Goal: Task Accomplishment & Management: Manage account settings

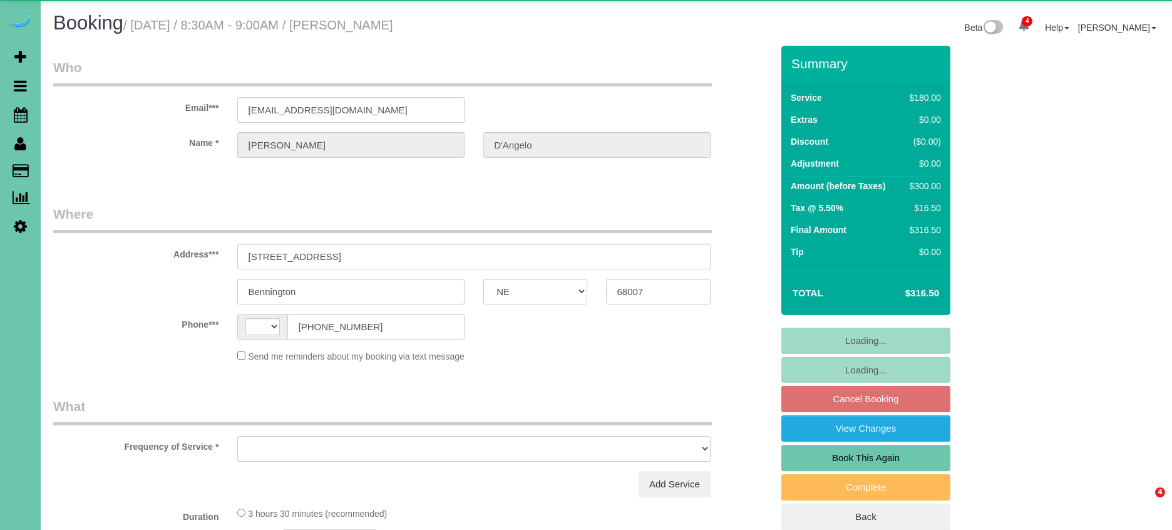
select select "NE"
select select "string:[GEOGRAPHIC_DATA]"
select select "object:410"
select select "string:fspay-94fb30bc-ad5d-4789-9be4-462c22f8cb43"
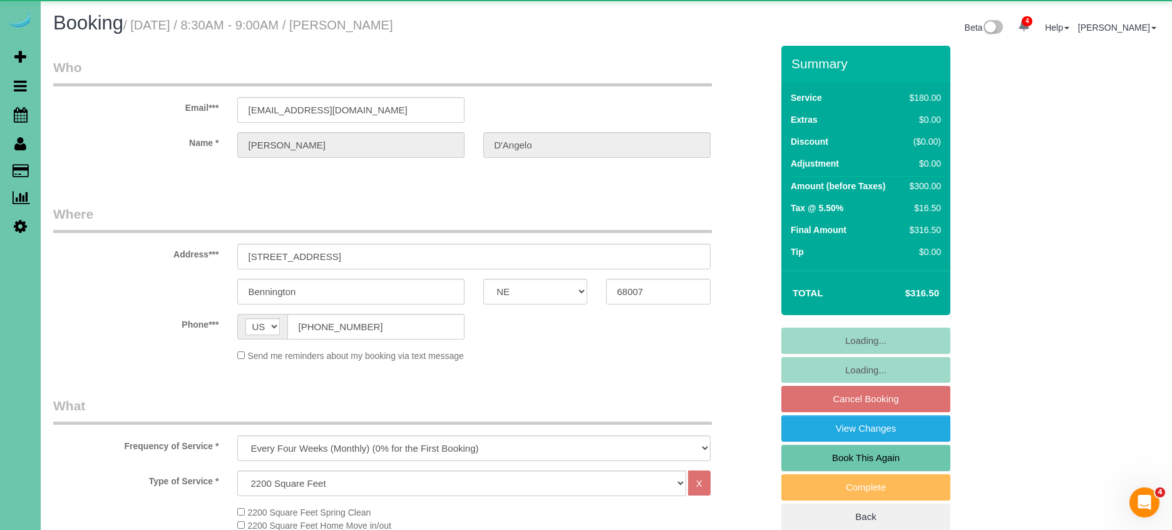
select select "number:38"
select select "number:42"
select select "object:941"
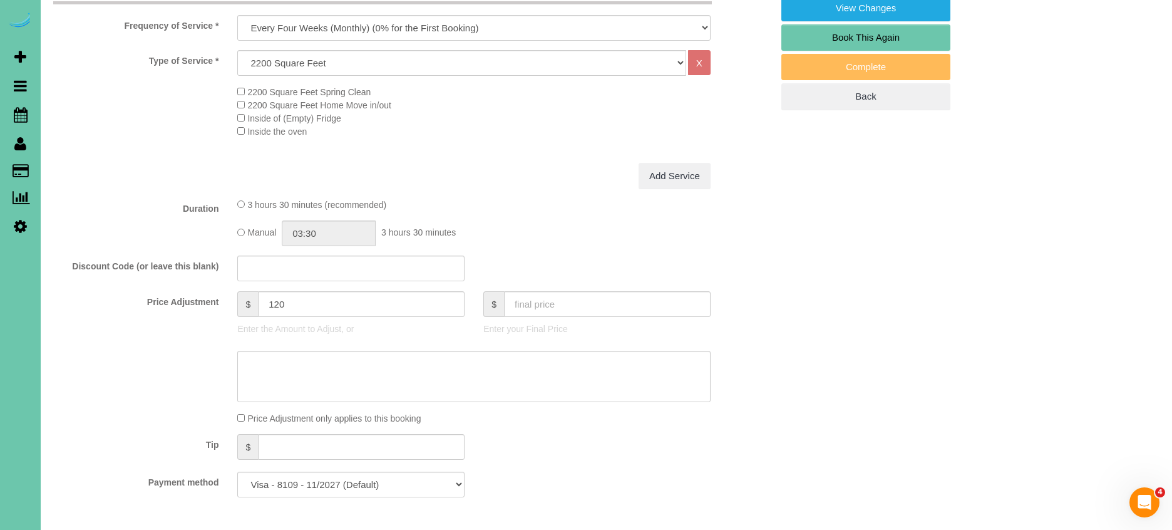
scroll to position [444, 0]
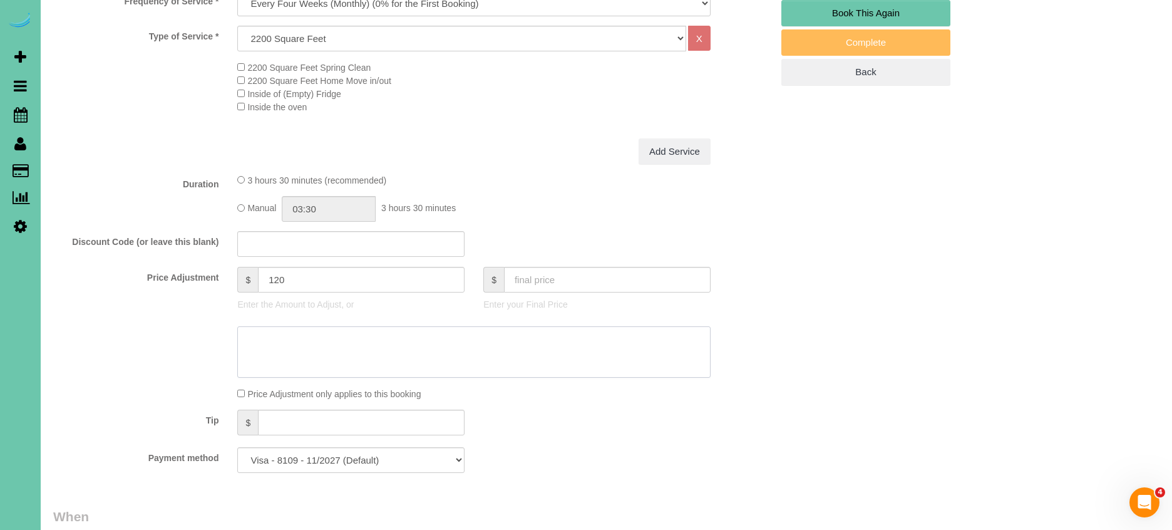
click at [302, 347] on textarea at bounding box center [473, 351] width 473 height 51
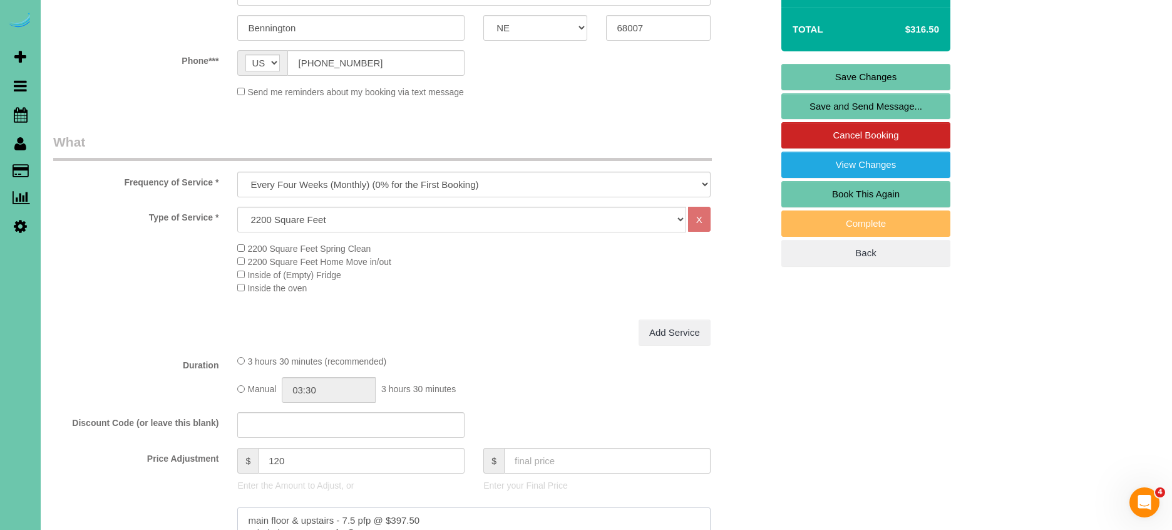
scroll to position [270, 0]
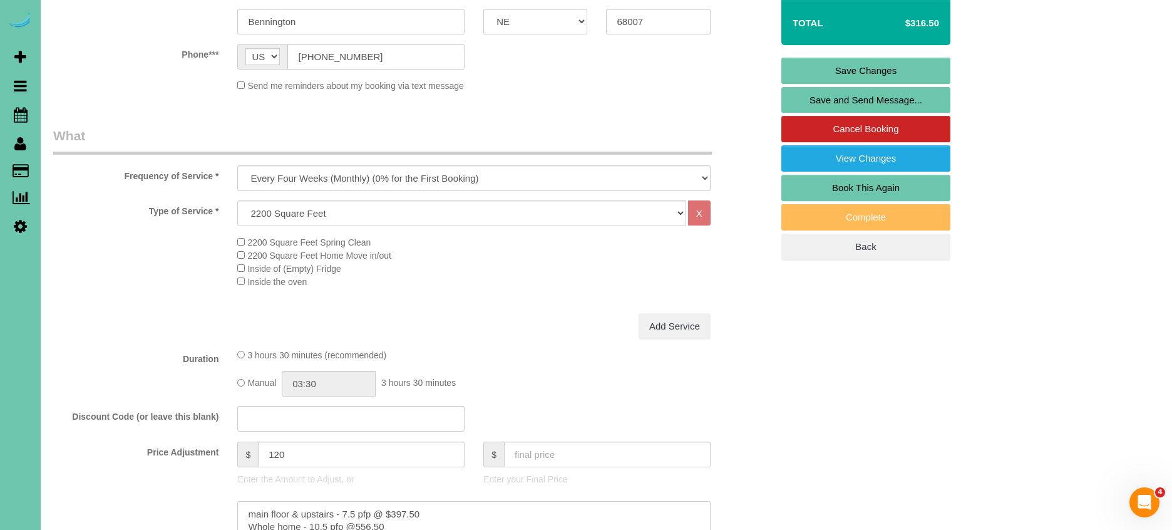
type textarea "main floor & upstairs - 7.5 pfp @ $397.50 Whole home - 10.5 pfp @556.50"
click at [345, 383] on input "03:30" at bounding box center [329, 384] width 94 height 26
type input "03:45"
click at [402, 302] on div "Type of Service * Hourly 2.5 Hour Custom Clean 3.5 Hour Custom Clean commercial…" at bounding box center [412, 256] width 719 height 113
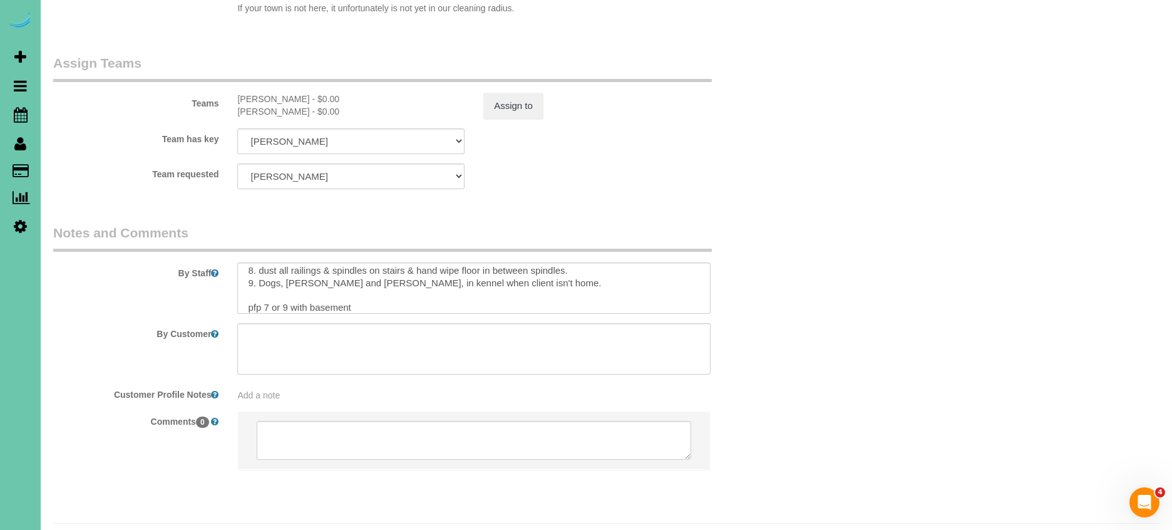
scroll to position [117, 0]
click at [270, 270] on textarea at bounding box center [473, 287] width 473 height 51
click at [297, 270] on textarea at bounding box center [473, 287] width 473 height 51
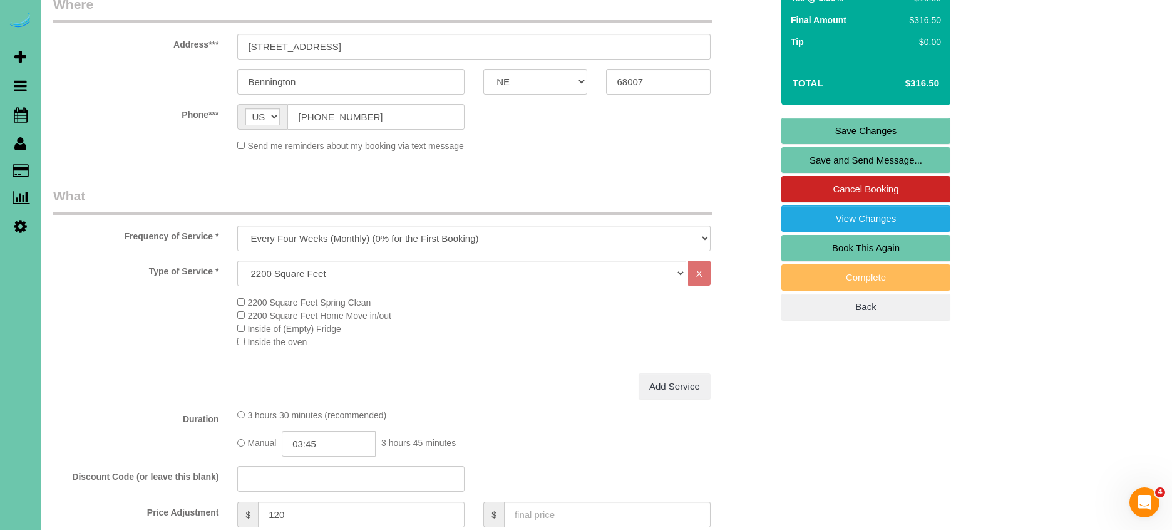
scroll to position [221, 0]
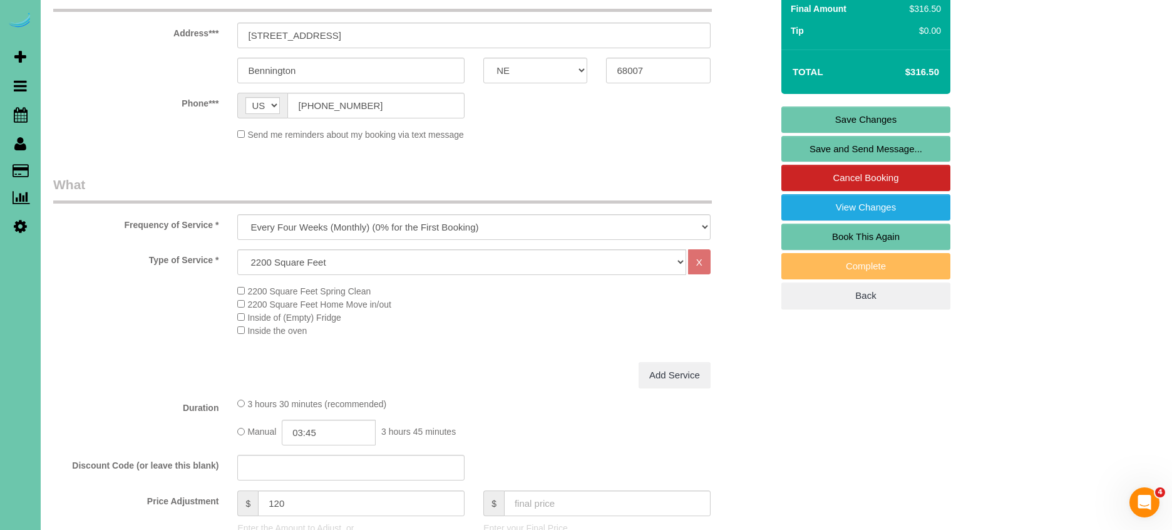
type textarea "1. Credit 2. GC 9330 - difficult to open - try many times and go slow!! SECURIT…"
drag, startPoint x: 259, startPoint y: 28, endPoint x: 186, endPoint y: 21, distance: 72.9
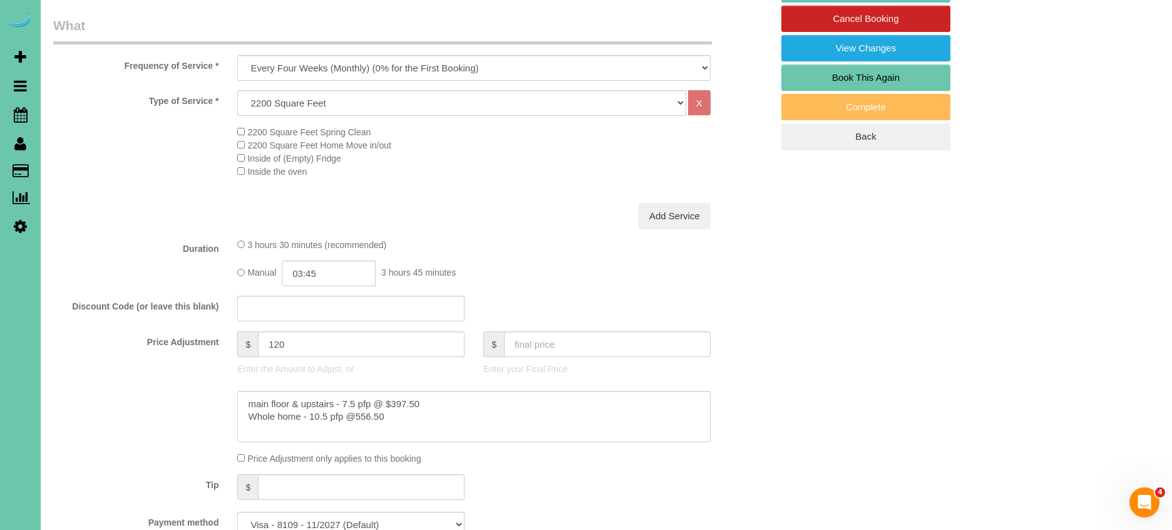
scroll to position [392, 0]
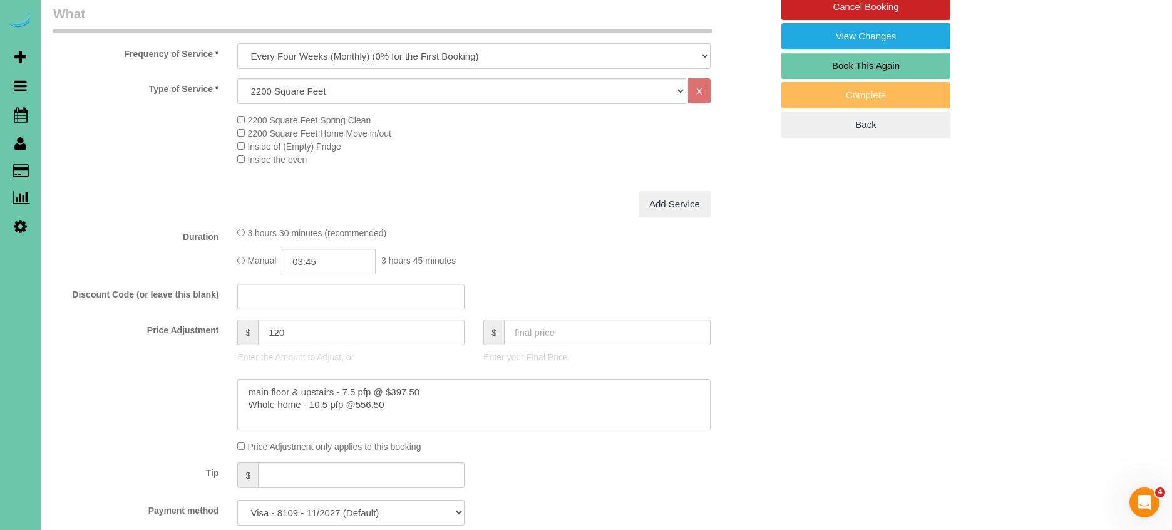
click at [451, 392] on textarea at bounding box center [473, 404] width 473 height 51
type textarea "main floor & upstairs - 7.5 pfp @ $397.50 (3800 sq feet) Whole home - 10.5 pfp …"
select select "24"
click at [131, 167] on div "Type of Service * Hourly 2.5 Hour Custom Clean 3.5 Hour Custom Clean commercial…" at bounding box center [412, 134] width 719 height 113
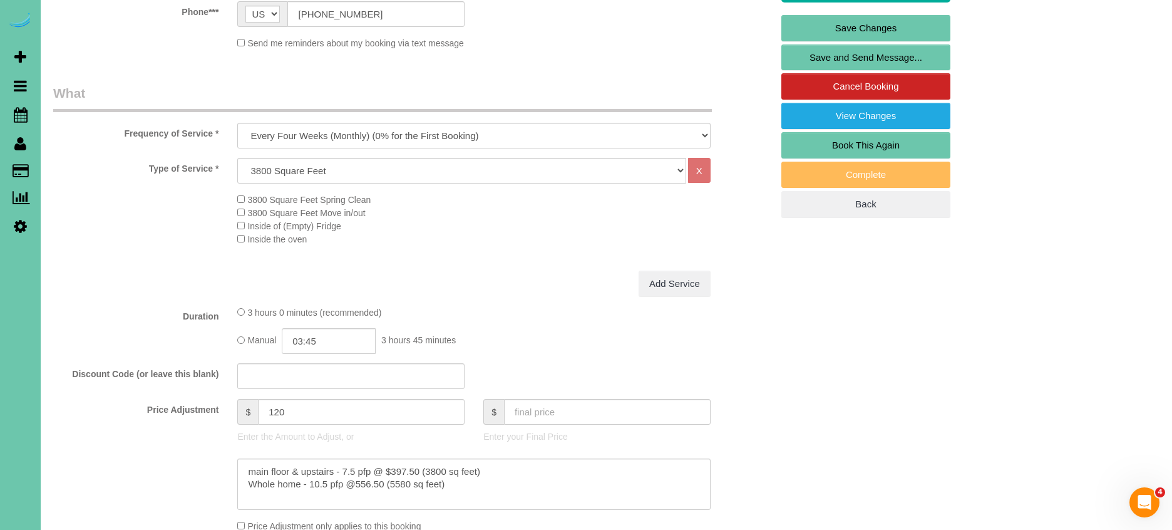
scroll to position [349, 0]
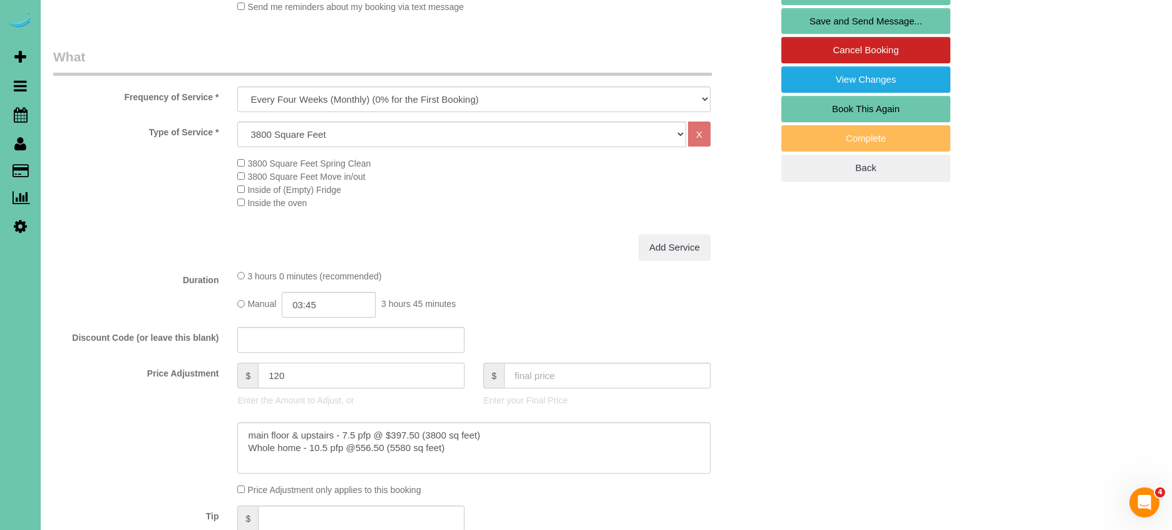
drag, startPoint x: 311, startPoint y: 374, endPoint x: 218, endPoint y: 361, distance: 93.6
click at [218, 362] on div "Price Adjustment $ 120 Enter the Amount to Adjust, or $ Enter your Final Price" at bounding box center [412, 387] width 737 height 50
type input "97.5"
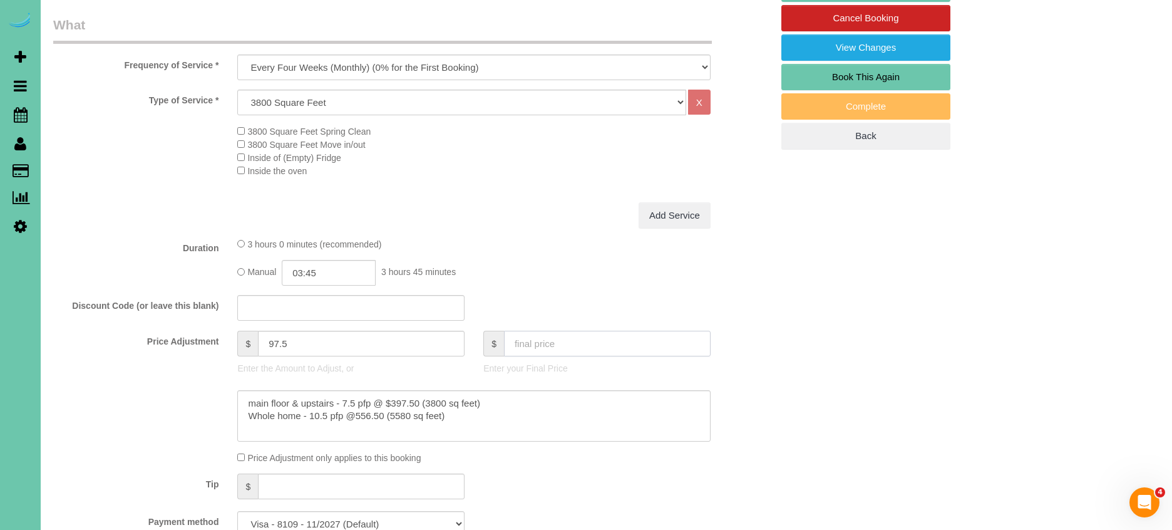
scroll to position [384, 0]
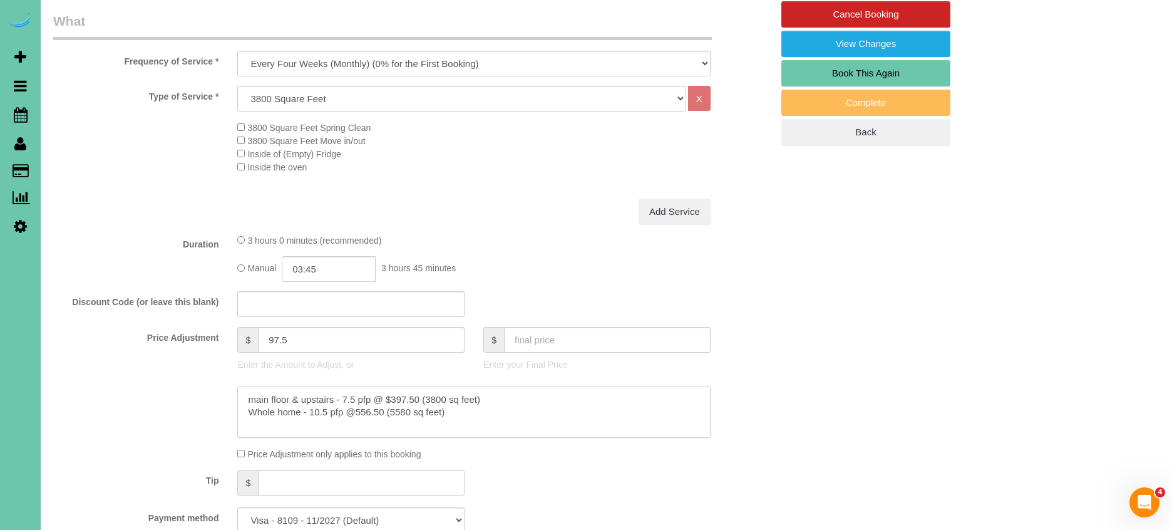
click at [479, 411] on textarea at bounding box center [473, 411] width 473 height 51
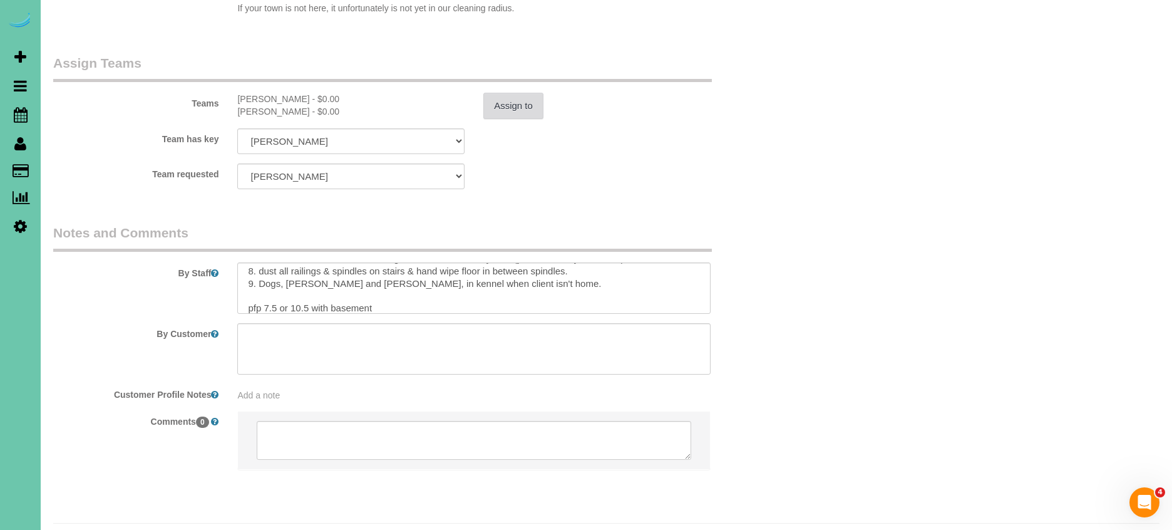
type textarea "main floor & upstairs - 7.5 pfp @ $397.50 (3800 sq feet) Whole home - 10.5 pfp …"
click at [506, 93] on button "Assign to" at bounding box center [513, 106] width 60 height 26
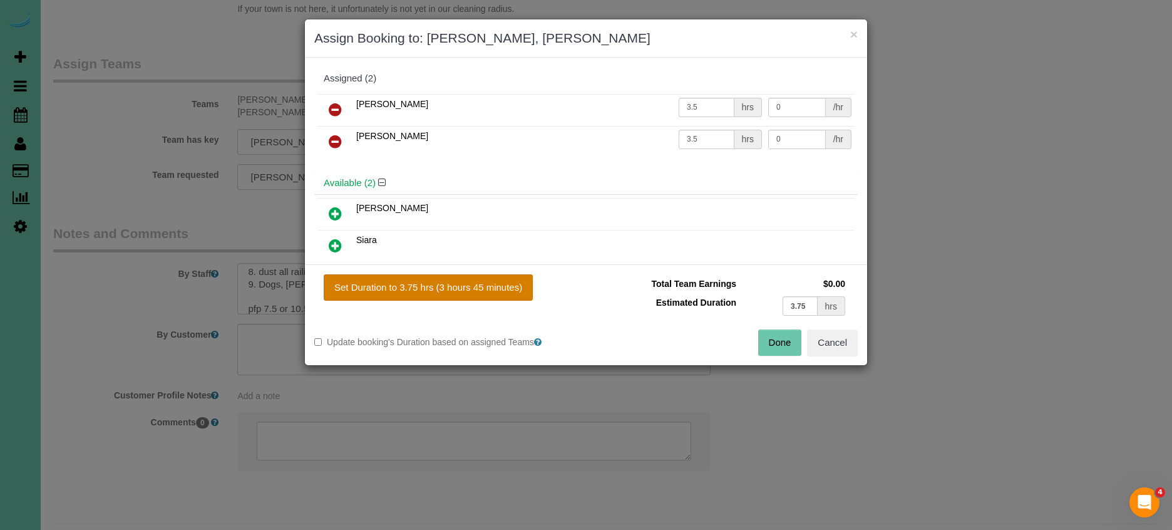
click at [493, 309] on div "Set Duration to 3.75 hrs (3 hours 45 minutes) Total Team Earnings $0.00 Estimat…" at bounding box center [586, 314] width 562 height 101
click at [495, 287] on button "Set Duration to 3.75 hrs (3 hours 45 minutes)" at bounding box center [428, 287] width 209 height 26
type input "3.75"
drag, startPoint x: 784, startPoint y: 344, endPoint x: 717, endPoint y: 314, distance: 72.8
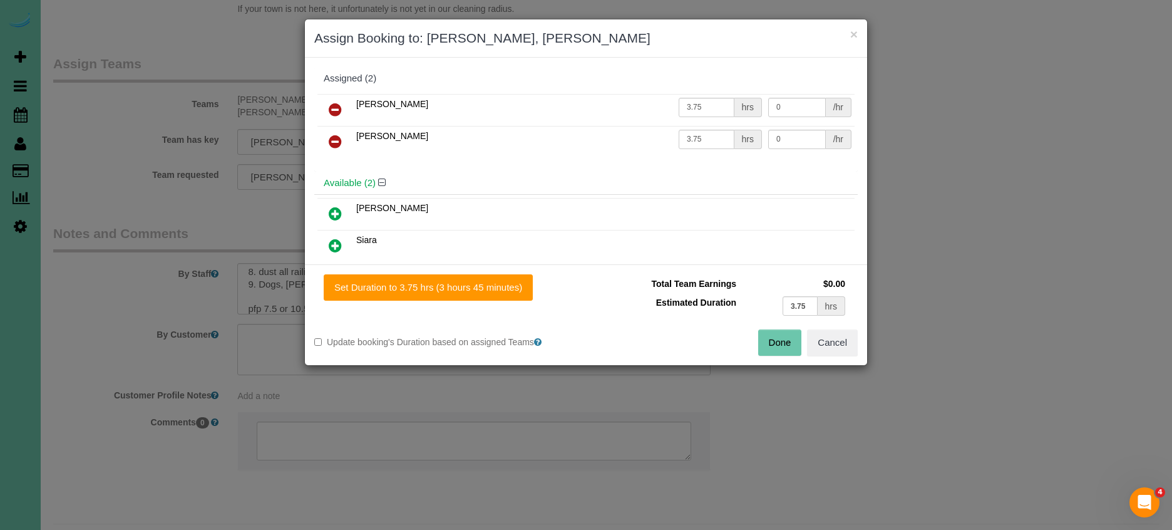
click at [784, 344] on button "Done" at bounding box center [780, 342] width 44 height 26
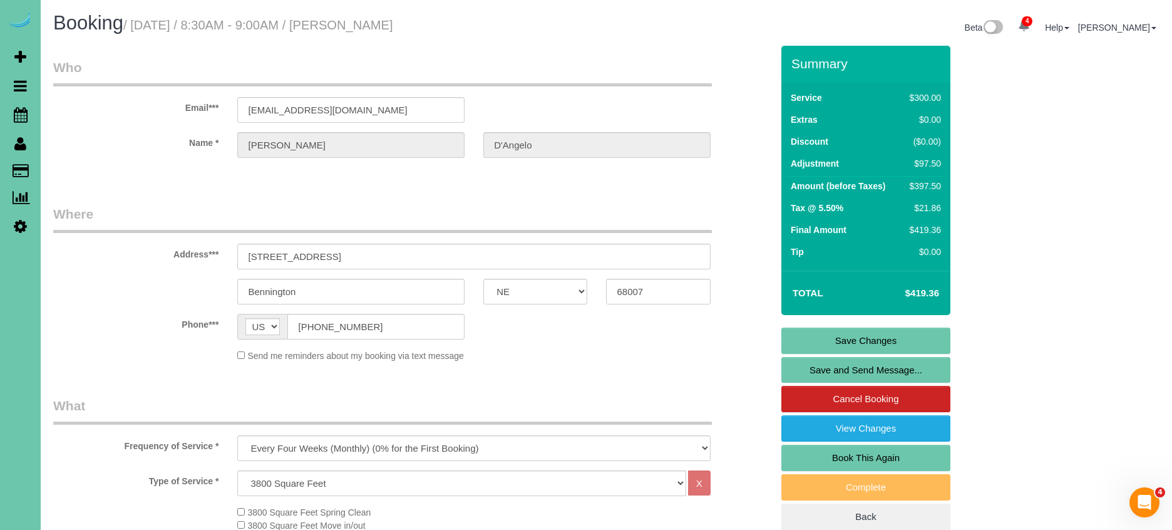
scroll to position [1, 1]
click at [828, 339] on link "Save Changes" at bounding box center [865, 340] width 169 height 26
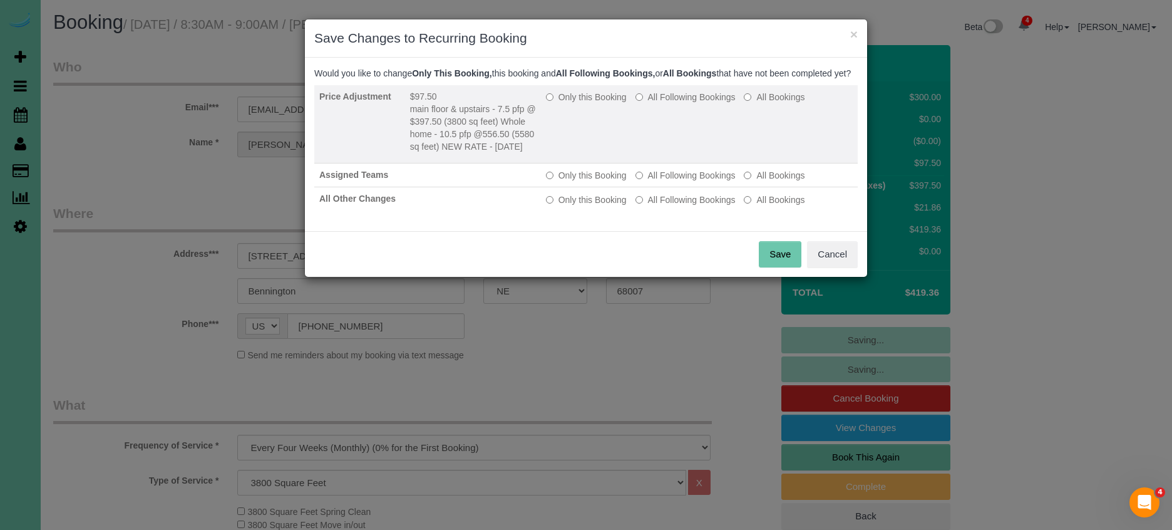
click at [678, 103] on label "All Following Bookings" at bounding box center [685, 97] width 100 height 13
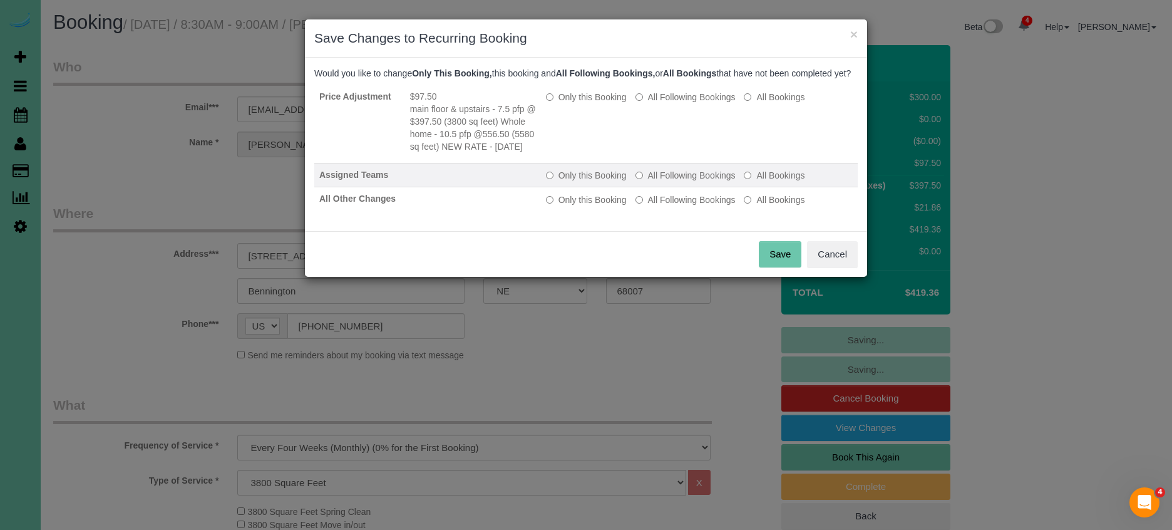
click at [682, 182] on label "All Following Bookings" at bounding box center [685, 175] width 100 height 13
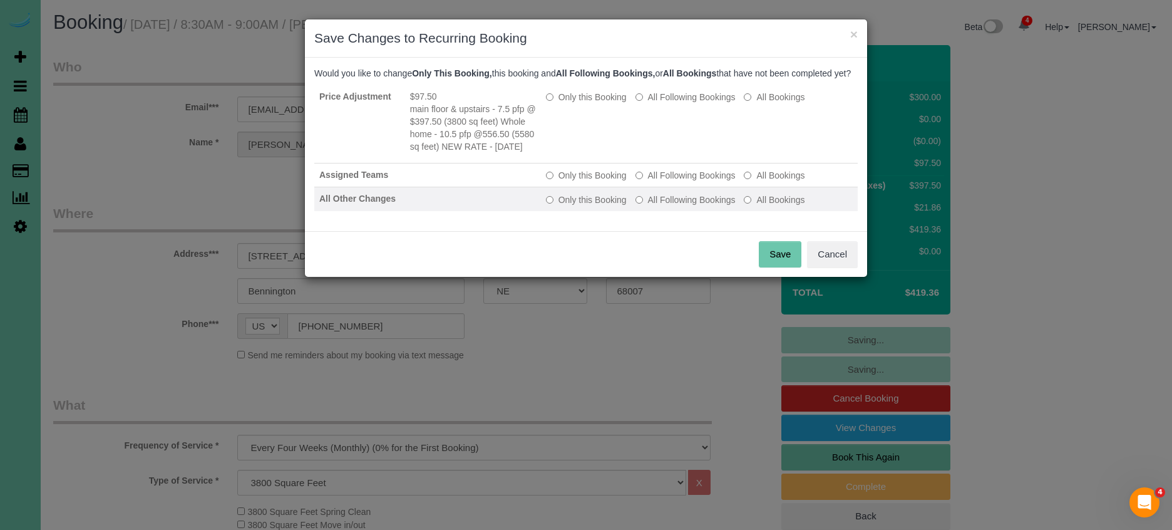
drag, startPoint x: 672, startPoint y: 212, endPoint x: 679, endPoint y: 217, distance: 7.6
click at [672, 206] on label "All Following Bookings" at bounding box center [685, 199] width 100 height 13
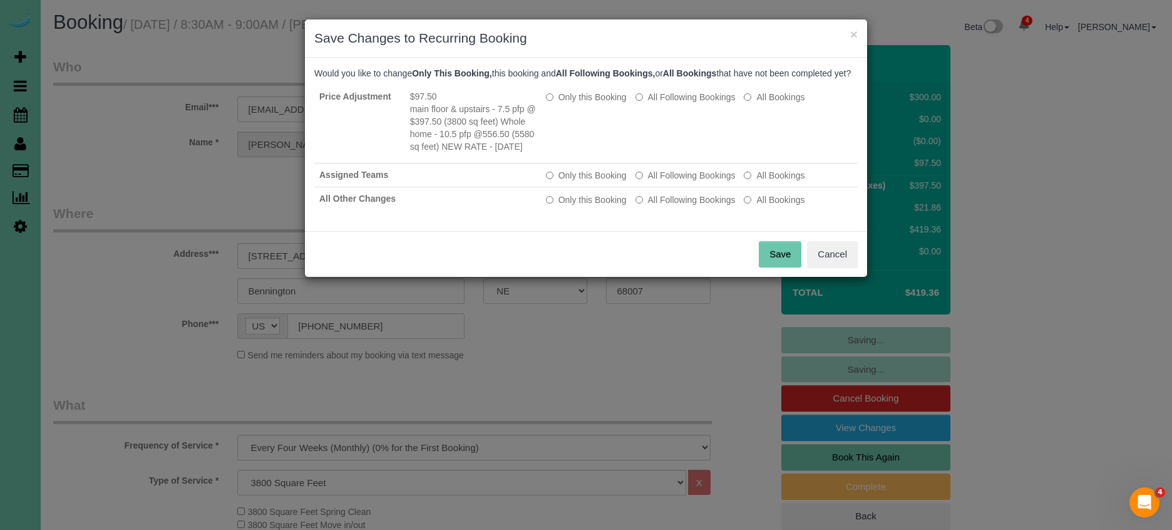
click at [780, 262] on button "Save" at bounding box center [780, 254] width 43 height 26
